Goal: Information Seeking & Learning: Find specific fact

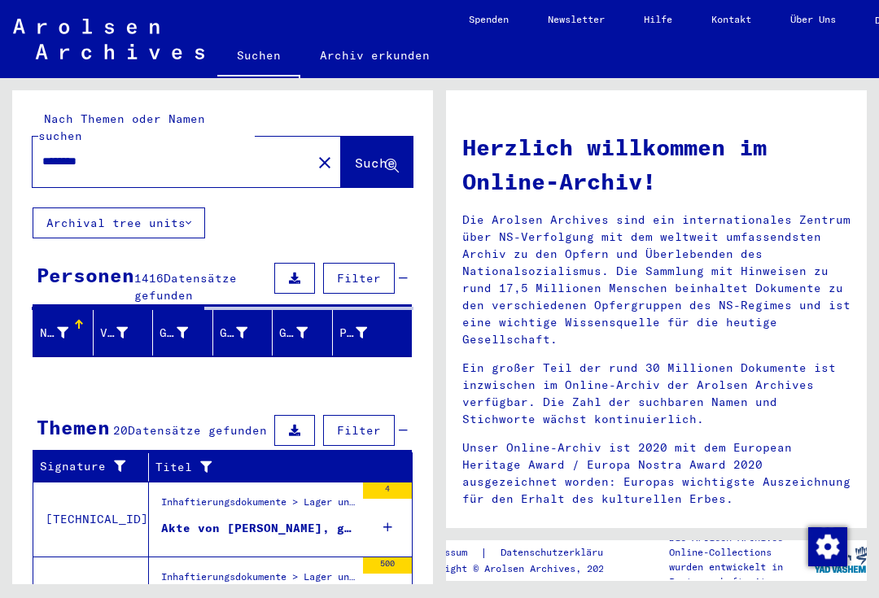
scroll to position [-2, -1]
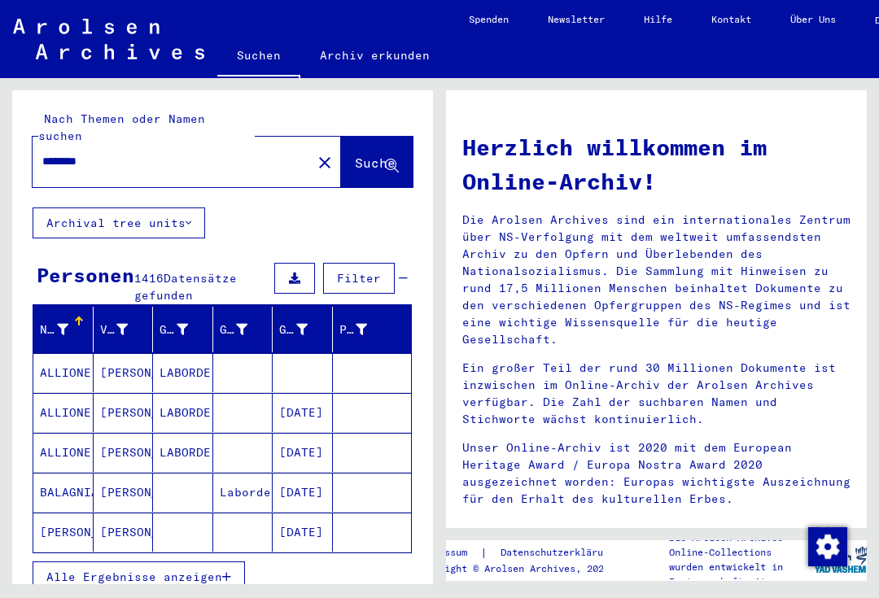
click at [124, 153] on input "*******" at bounding box center [167, 161] width 250 height 17
click at [113, 153] on input "*******" at bounding box center [167, 161] width 250 height 17
type input "**********"
click at [355, 155] on span "Suche" at bounding box center [375, 163] width 41 height 16
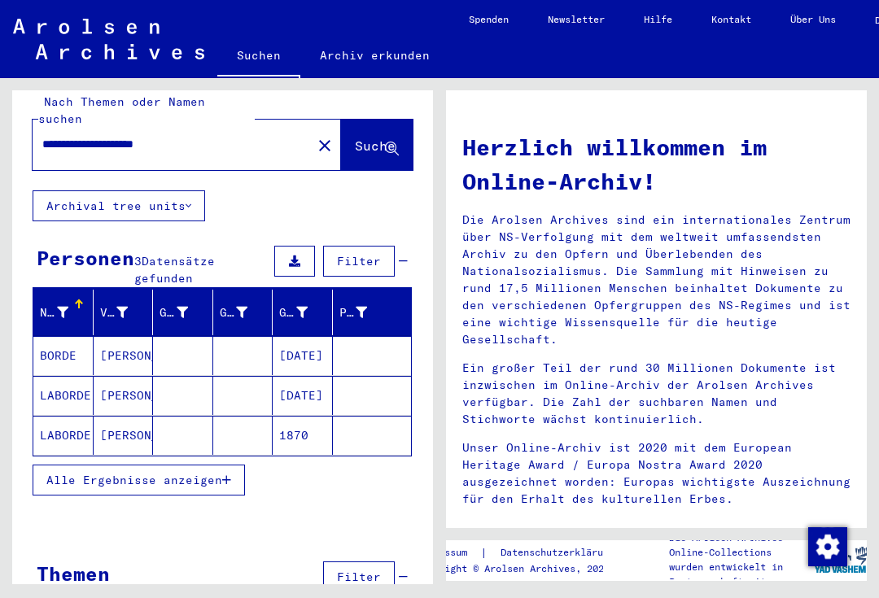
scroll to position [16, 0]
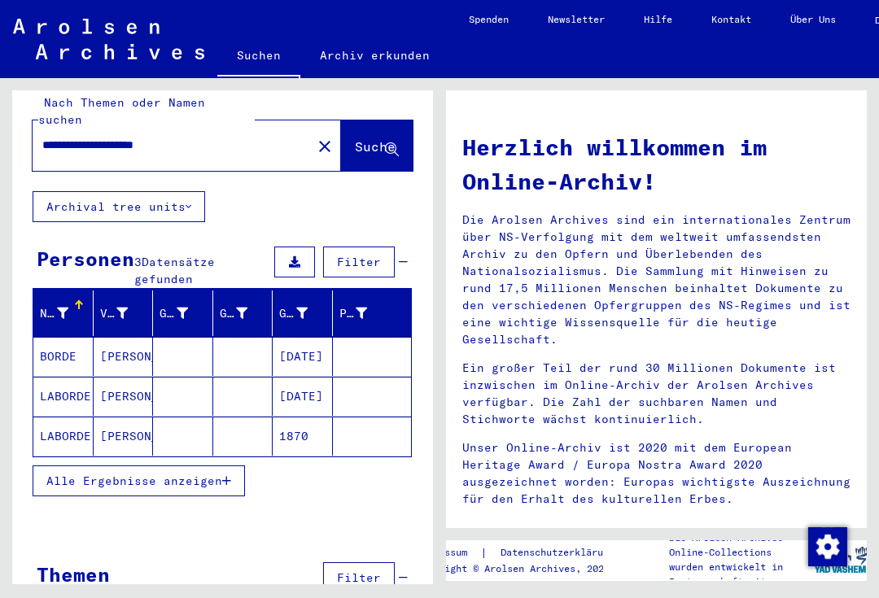
click at [190, 191] on button "Archival tree units" at bounding box center [119, 206] width 173 height 31
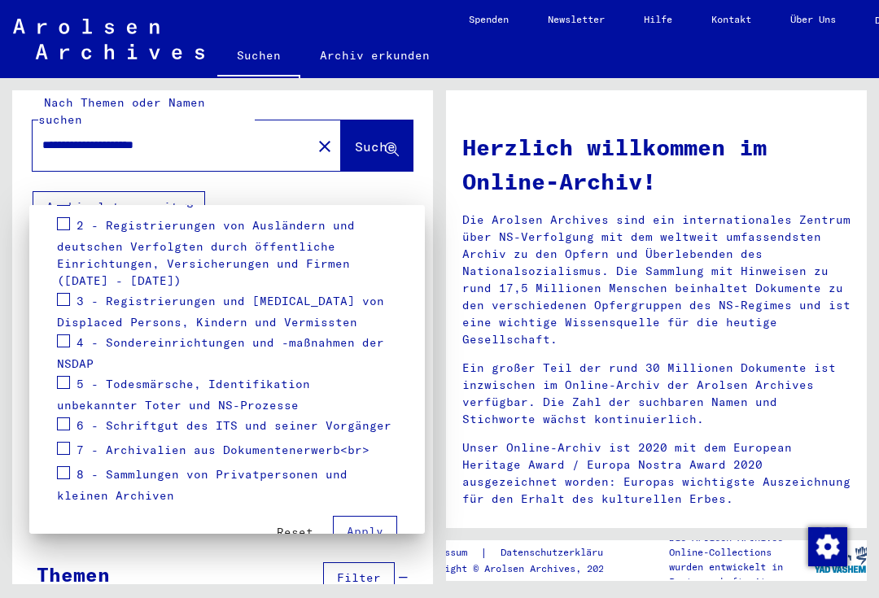
scroll to position [326, 0]
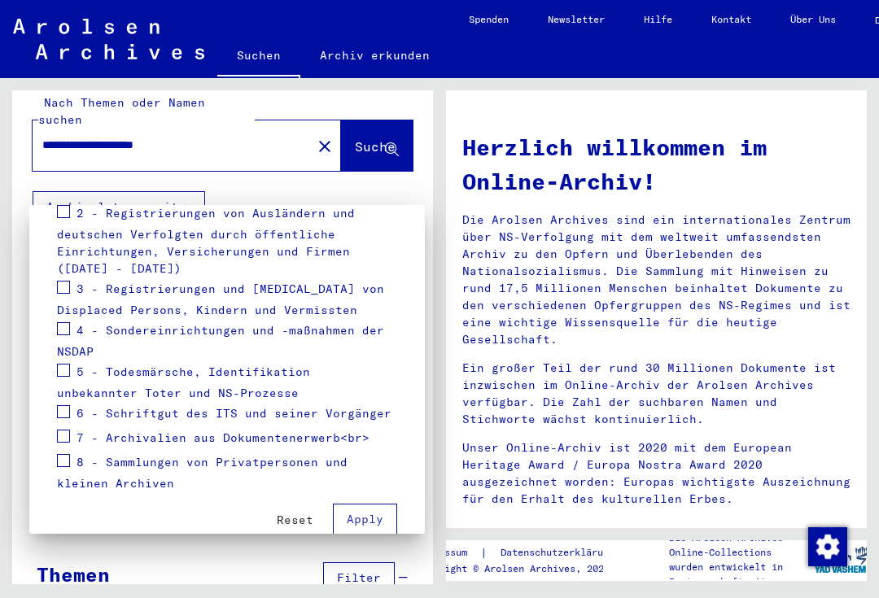
click at [283, 511] on button "Reset" at bounding box center [295, 519] width 63 height 29
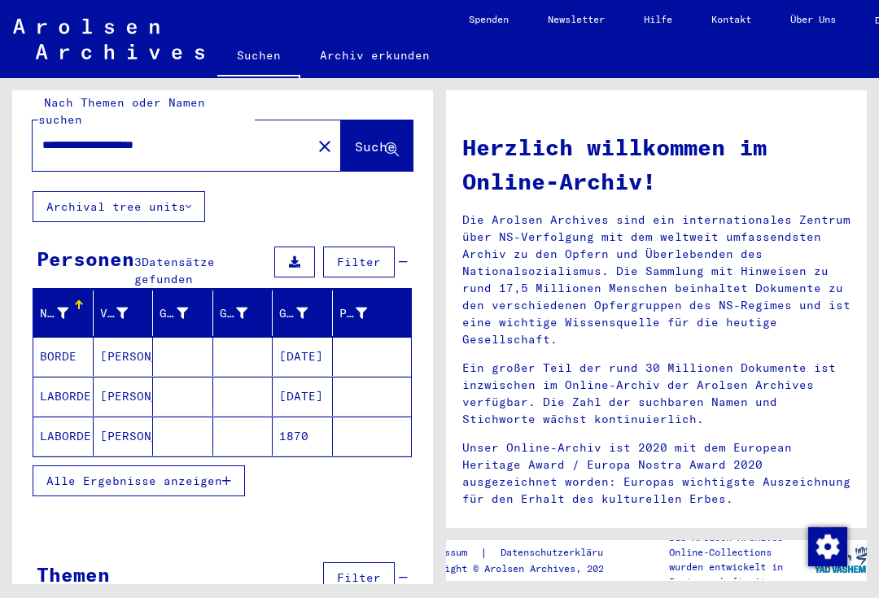
scroll to position [0, 0]
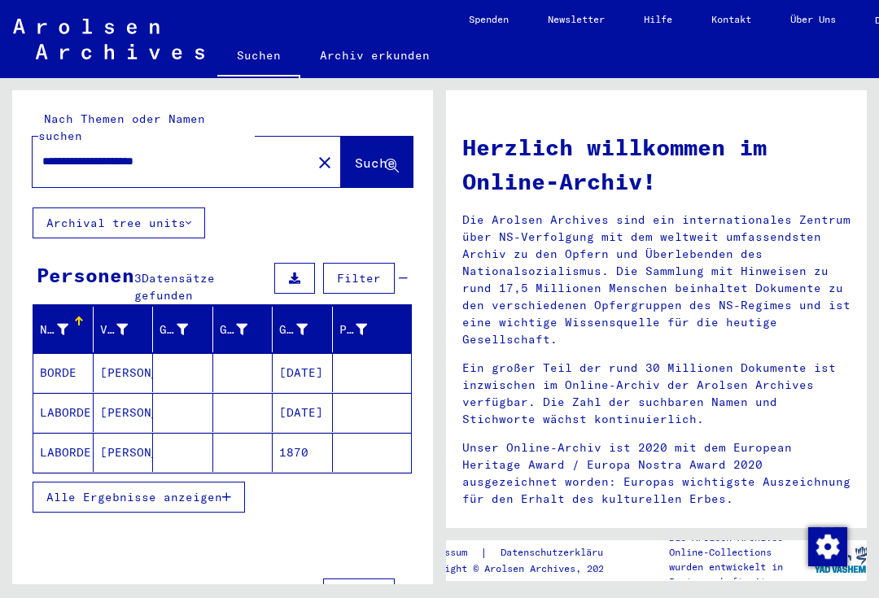
click at [115, 490] on span "Alle Ergebnisse anzeigen" at bounding box center [134, 497] width 176 height 15
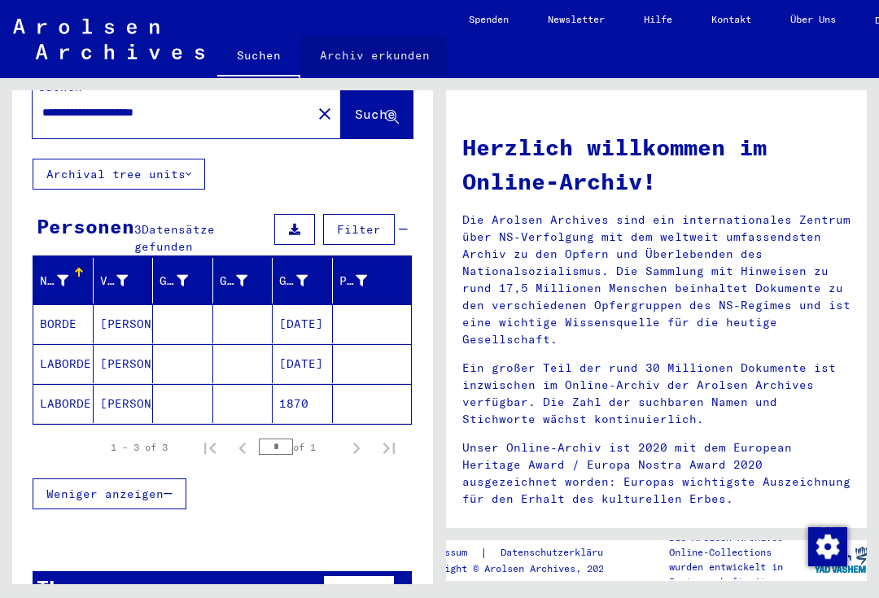
click at [357, 58] on link "Archiv erkunden" at bounding box center [374, 55] width 149 height 39
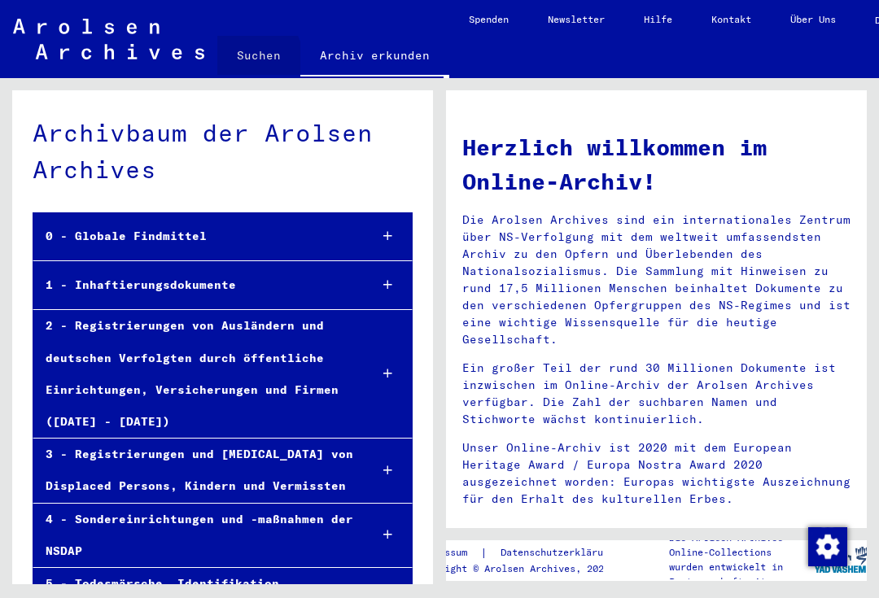
click at [250, 58] on link "Suchen" at bounding box center [258, 55] width 83 height 39
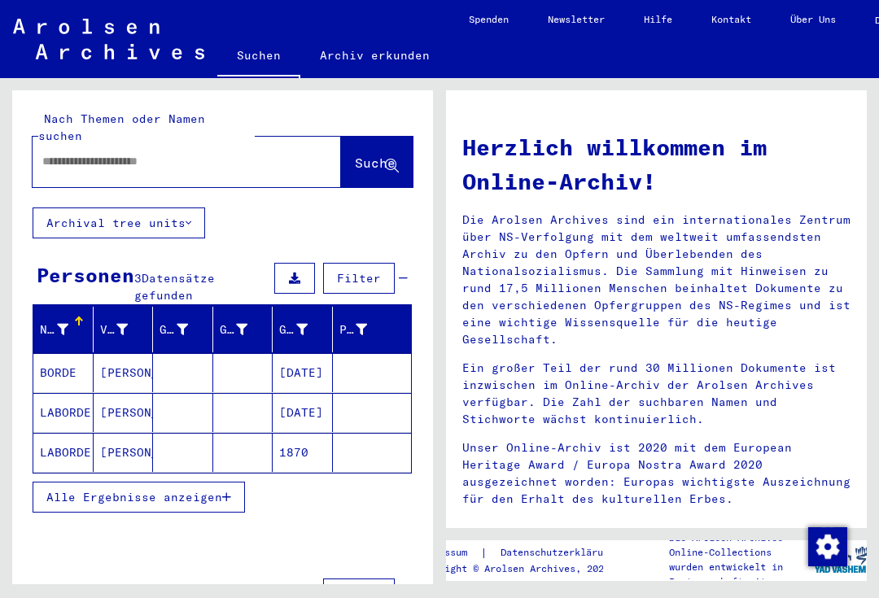
click at [75, 153] on input "text" at bounding box center [167, 161] width 250 height 17
type input "******"
click at [356, 155] on span "Suche" at bounding box center [375, 163] width 41 height 16
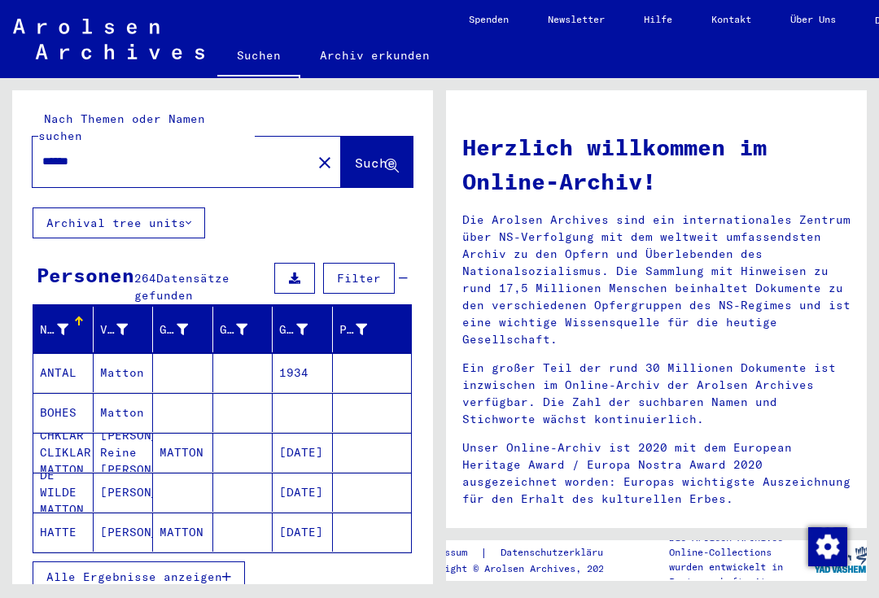
click at [357, 271] on span "Filter" at bounding box center [359, 278] width 44 height 15
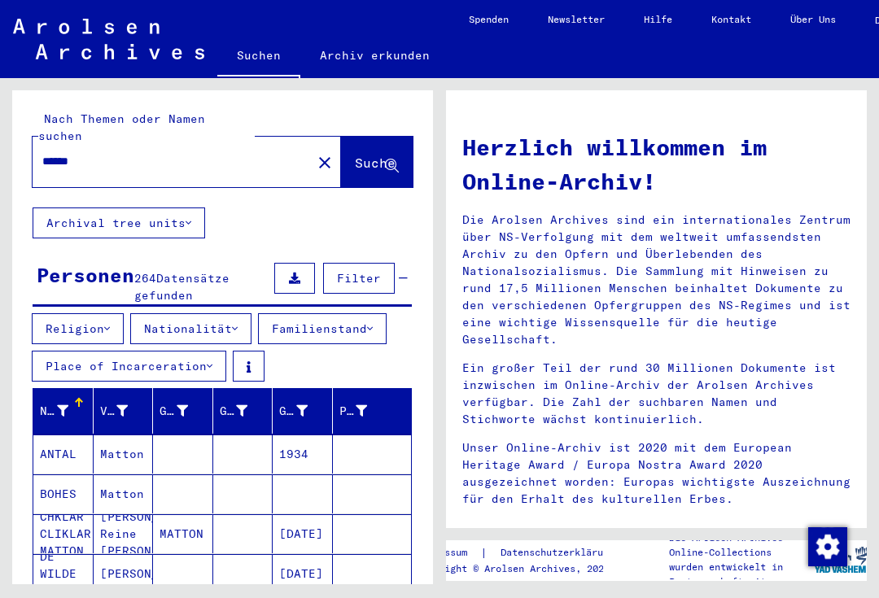
click at [199, 313] on button "Nationalität" at bounding box center [190, 328] width 121 height 31
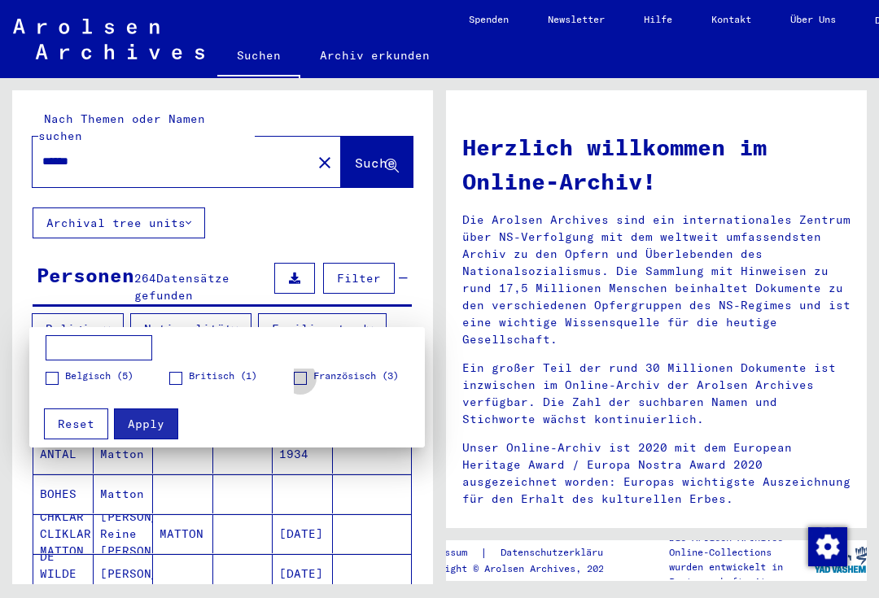
click at [295, 378] on span at bounding box center [300, 378] width 13 height 13
click at [143, 419] on span "Apply" at bounding box center [146, 424] width 37 height 15
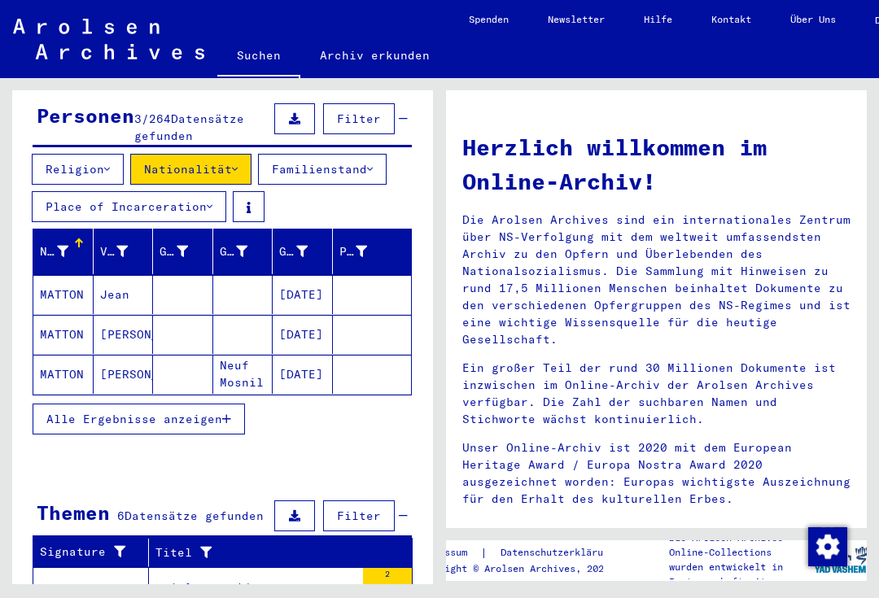
scroll to position [161, 0]
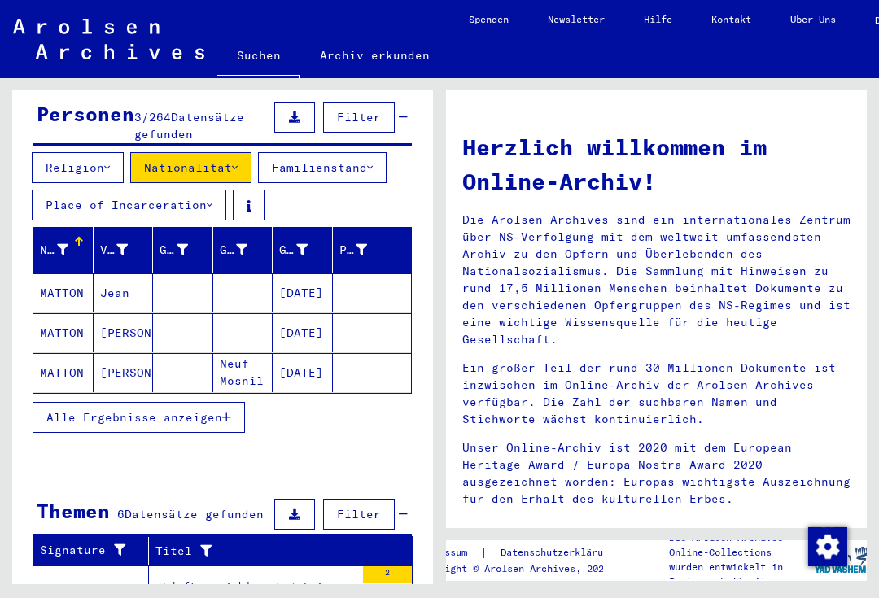
click at [60, 410] on span "Alle Ergebnisse anzeigen" at bounding box center [134, 417] width 176 height 15
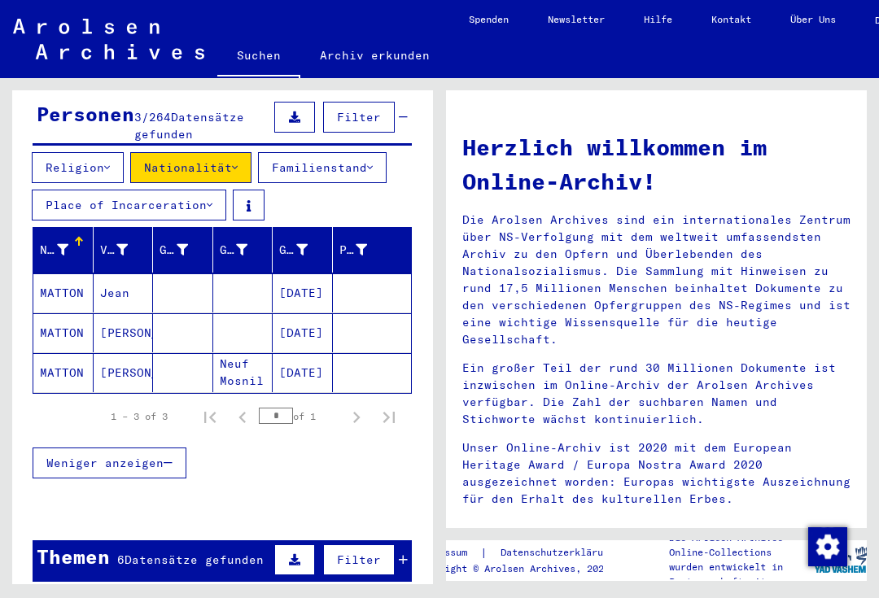
click at [64, 273] on mat-cell "MATTON" at bounding box center [63, 292] width 60 height 39
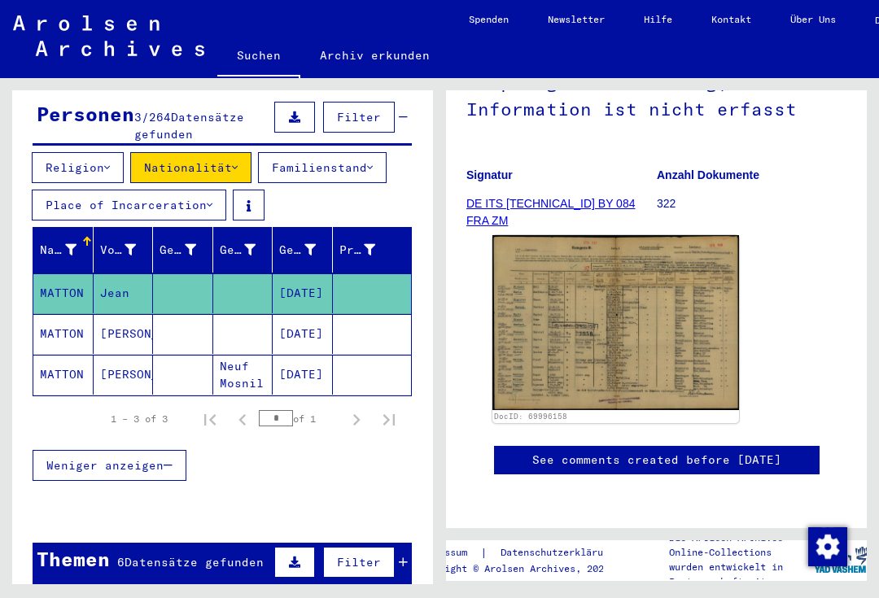
scroll to position [240, 0]
click at [596, 281] on img at bounding box center [615, 322] width 247 height 174
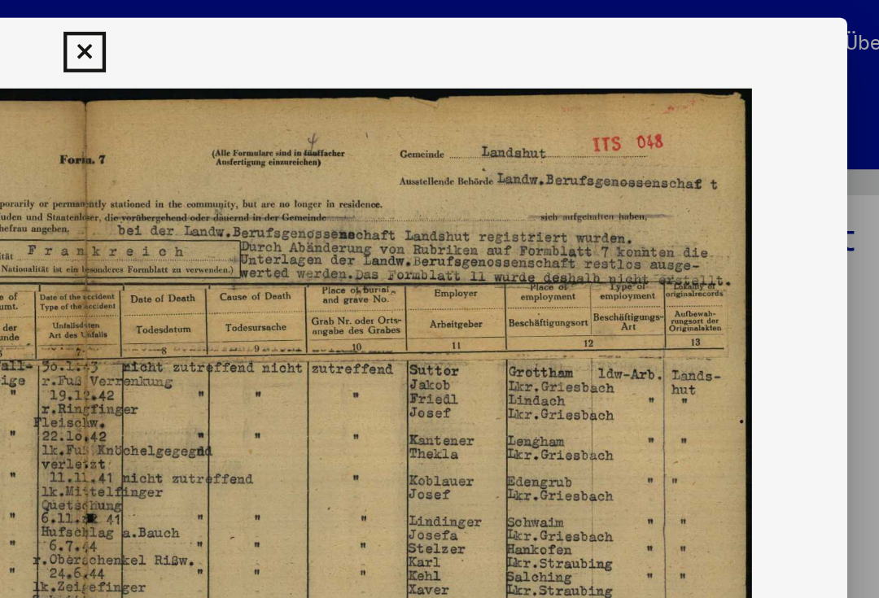
click at [430, 26] on icon at bounding box center [439, 25] width 19 height 20
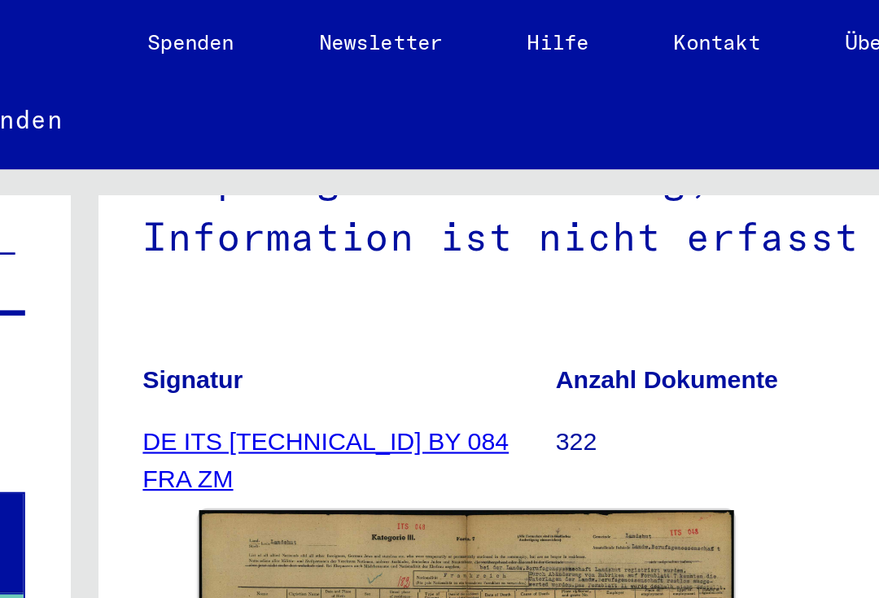
scroll to position [411, 0]
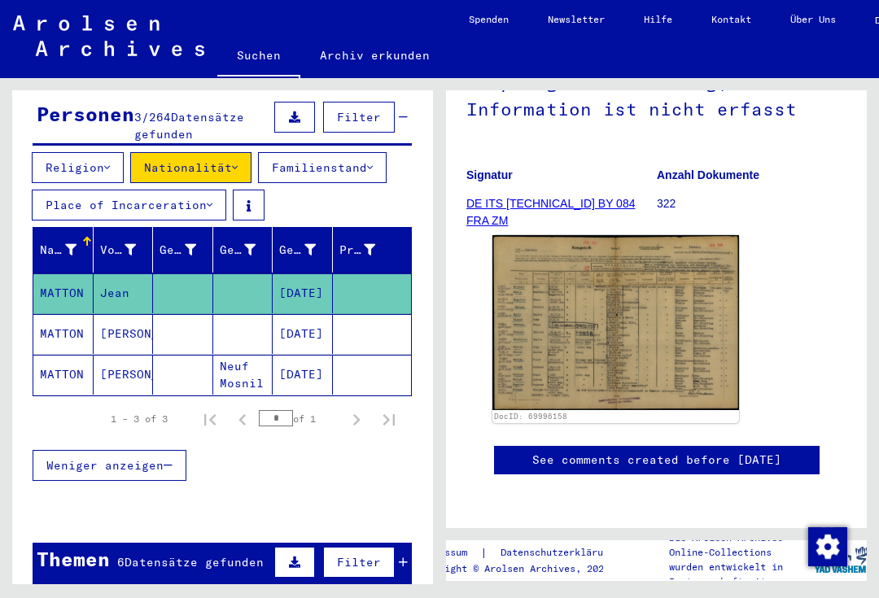
click at [67, 314] on mat-cell "MATTON" at bounding box center [63, 334] width 60 height 40
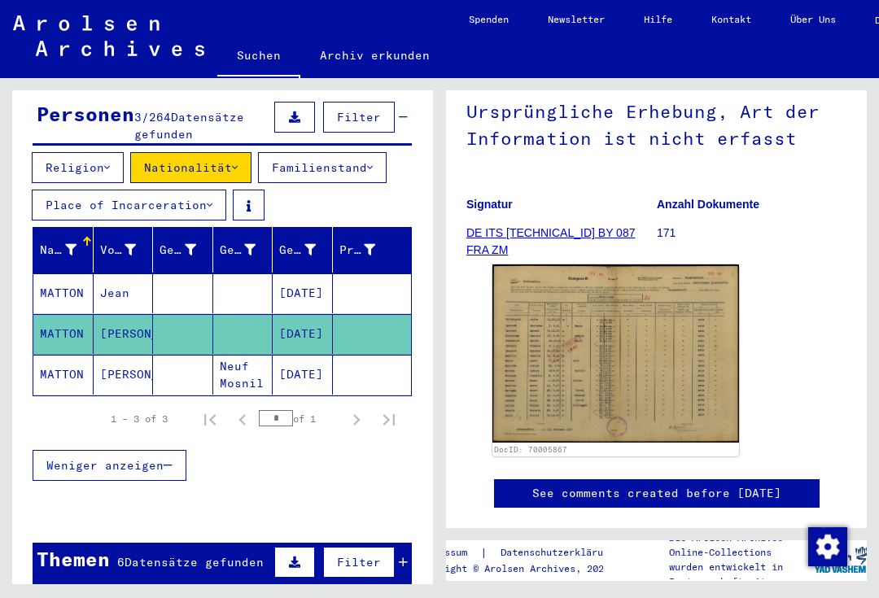
scroll to position [201, 0]
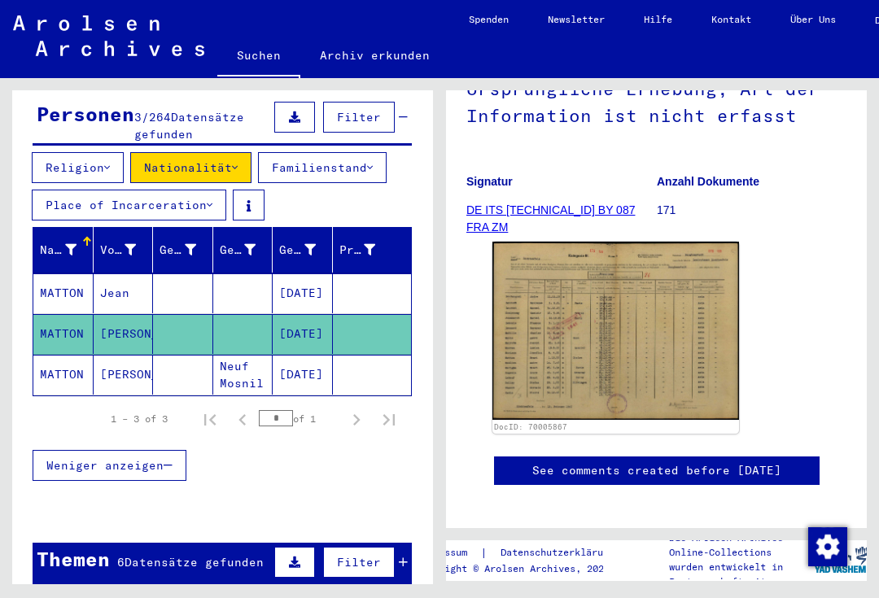
click at [599, 349] on img at bounding box center [615, 331] width 247 height 178
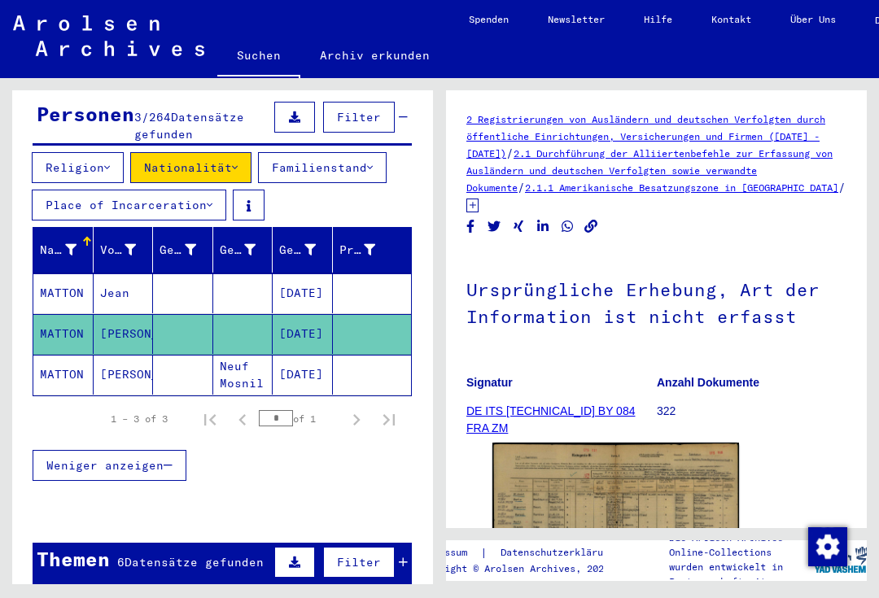
click at [65, 355] on mat-cell "MATTON" at bounding box center [63, 375] width 60 height 40
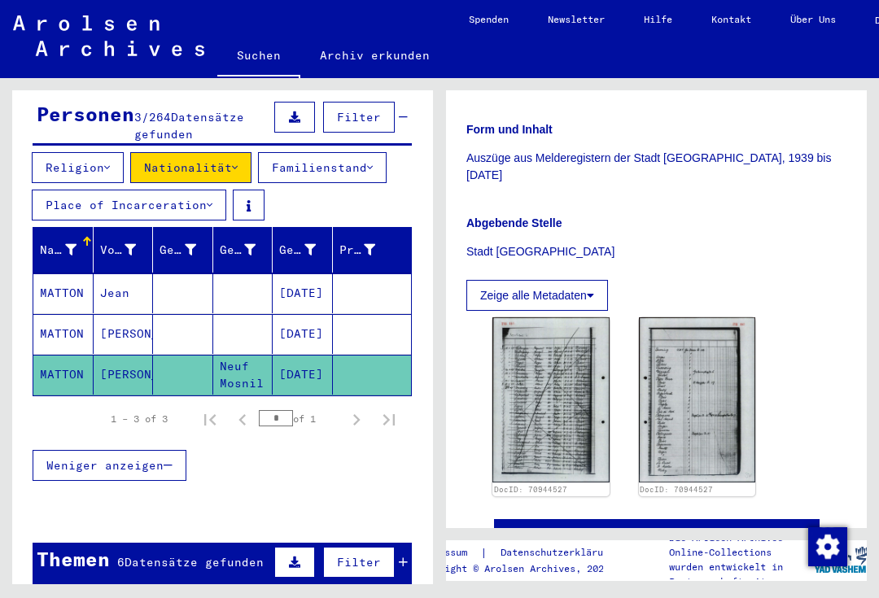
scroll to position [351, 0]
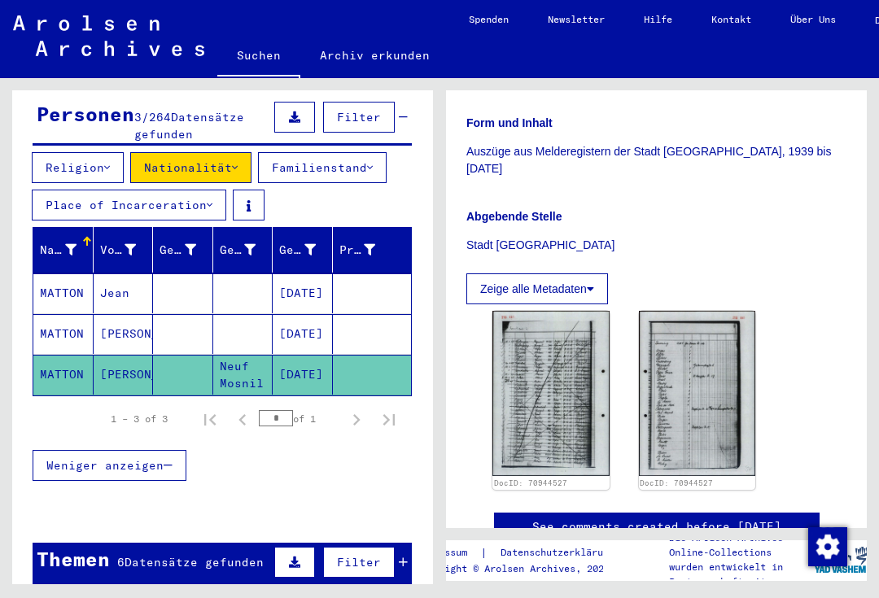
click at [532, 347] on img at bounding box center [550, 393] width 117 height 165
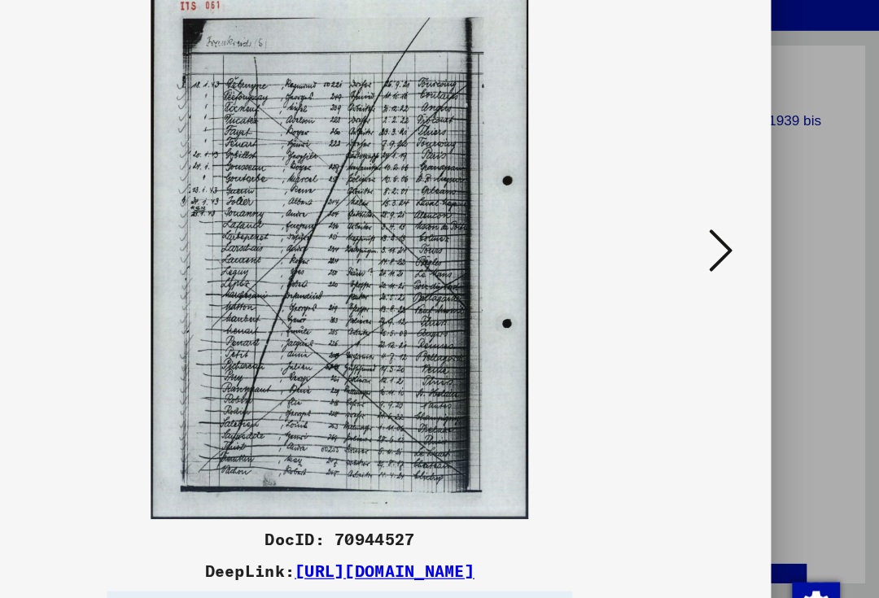
click at [736, 235] on button at bounding box center [750, 258] width 29 height 46
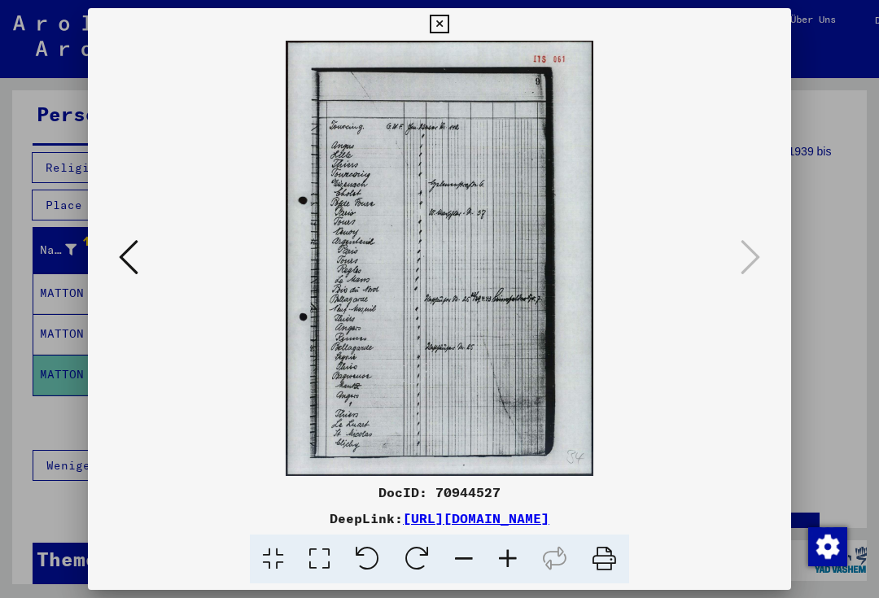
click at [143, 235] on button at bounding box center [128, 258] width 29 height 46
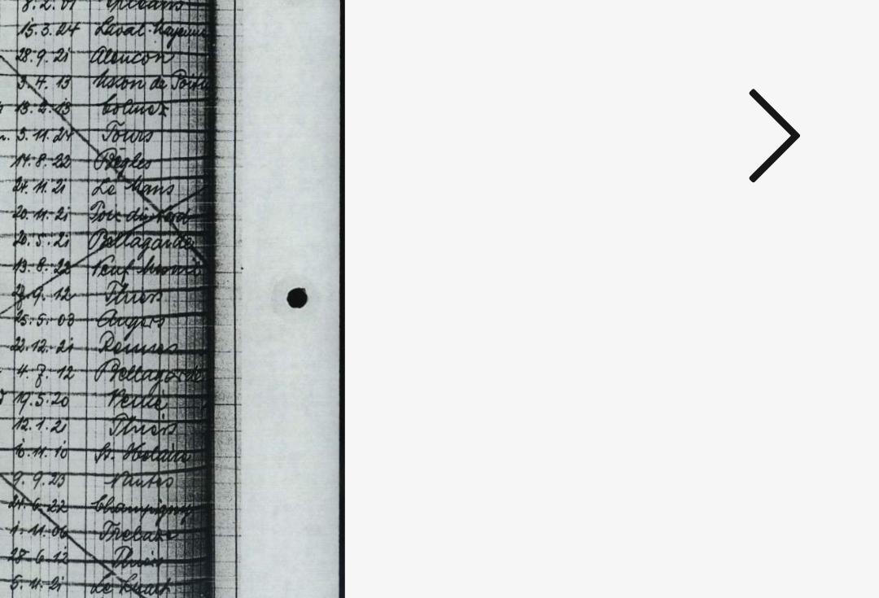
click at [740, 238] on icon at bounding box center [750, 257] width 20 height 39
